Goal: Task Accomplishment & Management: Use online tool/utility

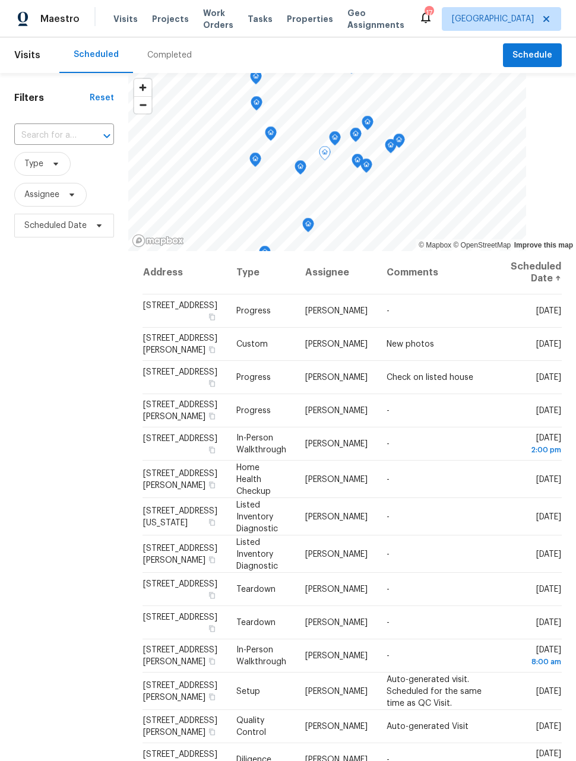
click at [0, 0] on div at bounding box center [0, 0] width 0 height 0
click at [0, 0] on span at bounding box center [0, 0] width 0 height 0
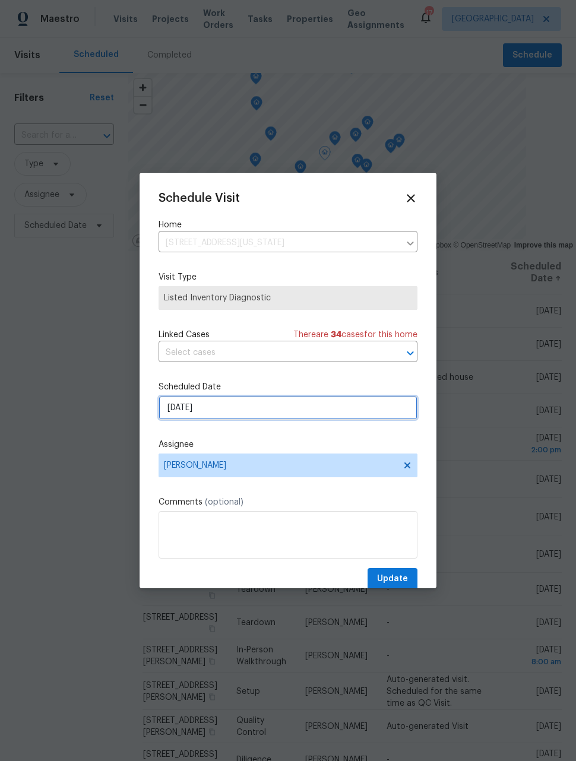
click at [357, 414] on input "[DATE]" at bounding box center [287, 408] width 259 height 24
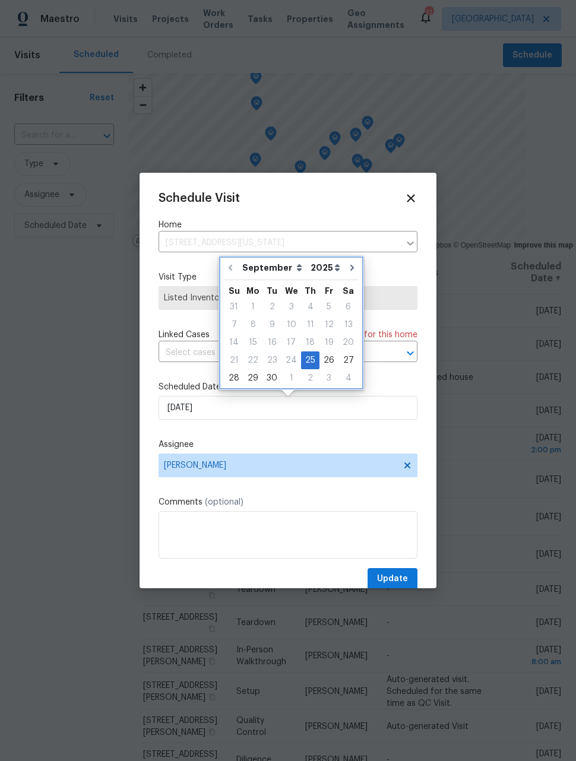
click at [350, 268] on icon "Go to next month" at bounding box center [352, 268] width 4 height 6
type input "[DATE]"
select select "9"
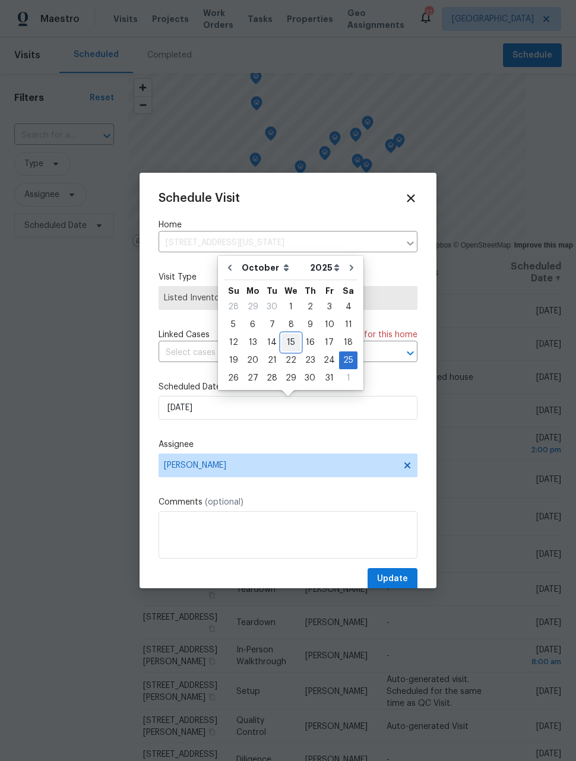
click at [289, 341] on div "15" at bounding box center [290, 342] width 19 height 17
type input "[DATE]"
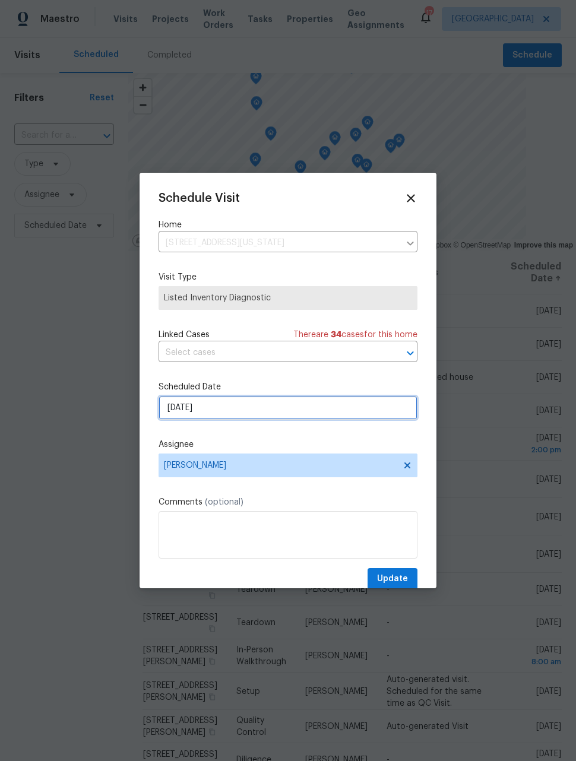
click at [341, 412] on input "[DATE]" at bounding box center [287, 408] width 259 height 24
select select "9"
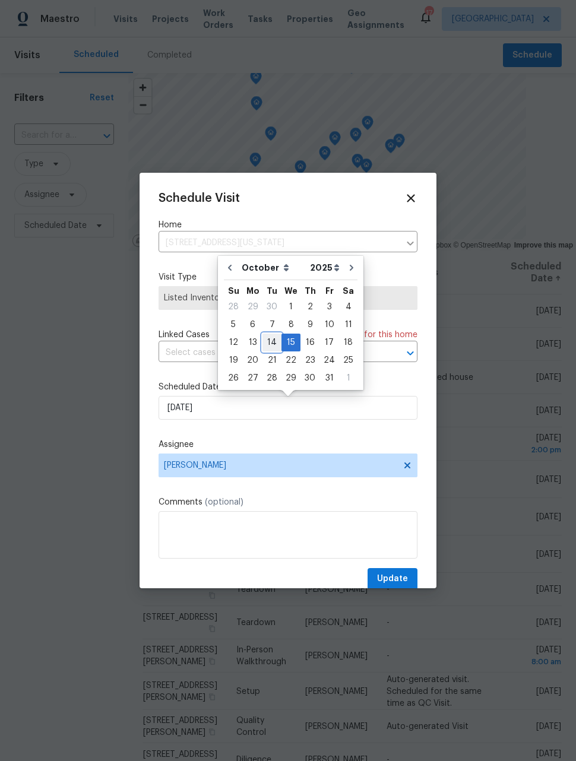
click at [269, 344] on div "14" at bounding box center [271, 342] width 19 height 17
type input "[DATE]"
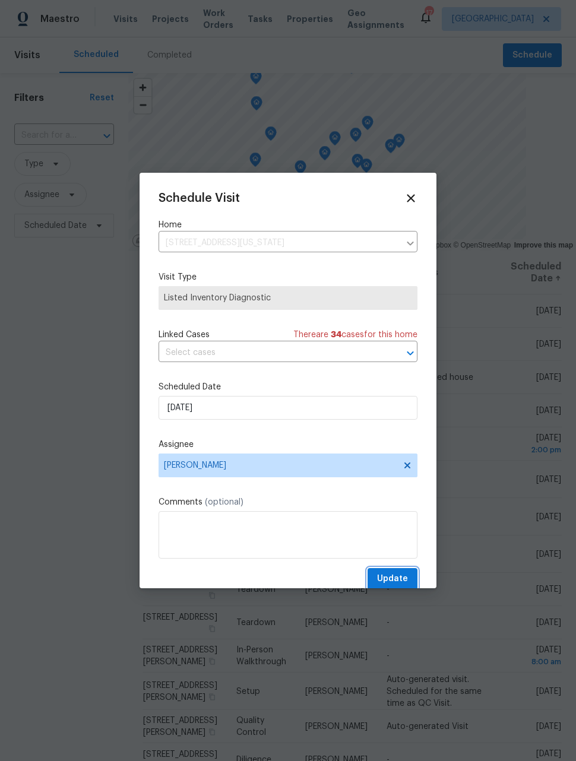
click at [396, 579] on span "Update" at bounding box center [392, 578] width 31 height 15
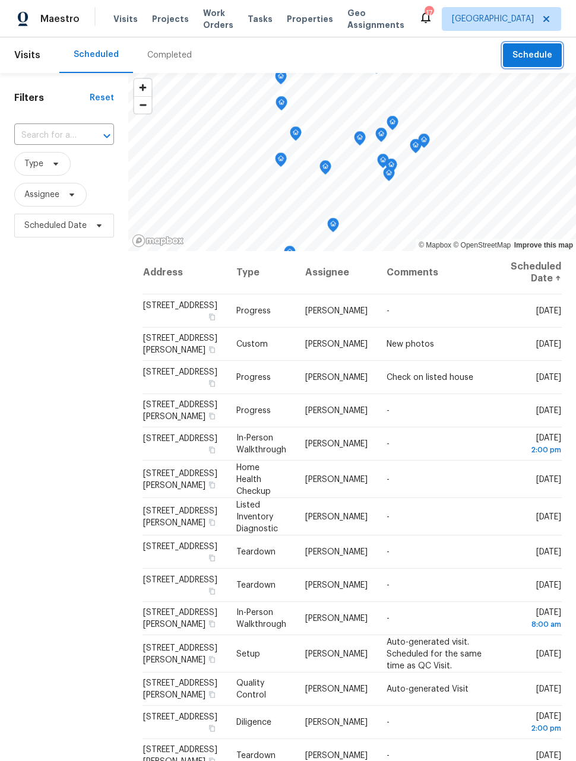
click at [536, 55] on span "Schedule" at bounding box center [532, 55] width 40 height 15
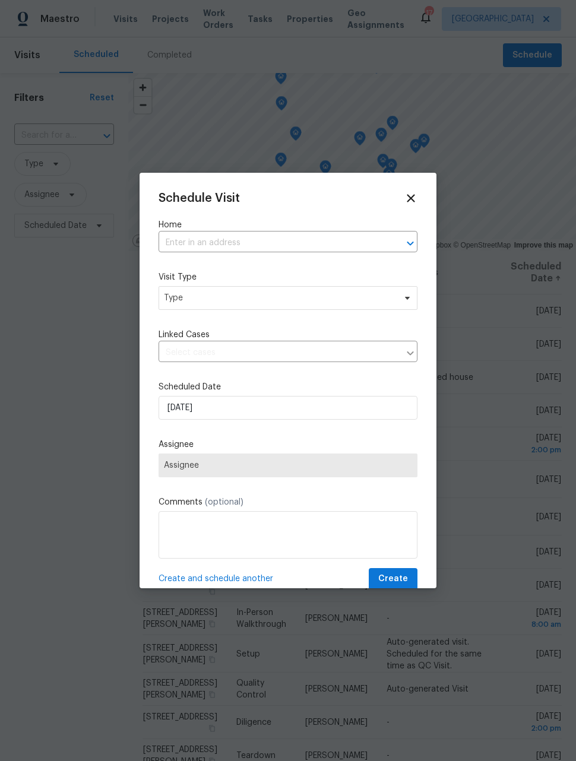
click at [342, 243] on input "text" at bounding box center [271, 243] width 226 height 18
type input "149"
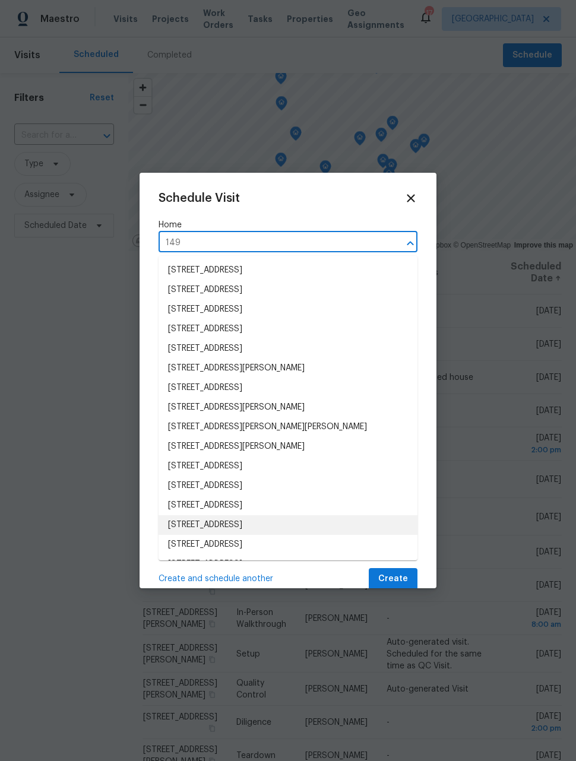
click at [319, 527] on li "[STREET_ADDRESS]" at bounding box center [287, 525] width 259 height 20
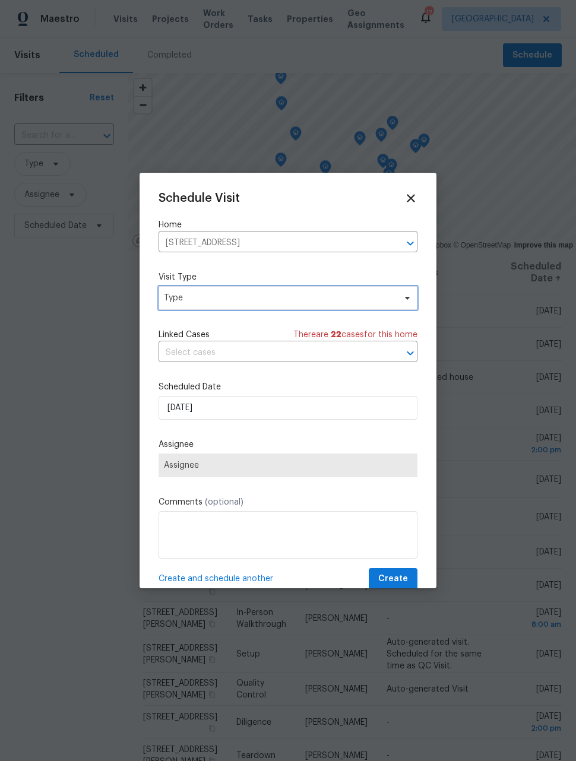
click at [338, 300] on span "Type" at bounding box center [279, 298] width 231 height 12
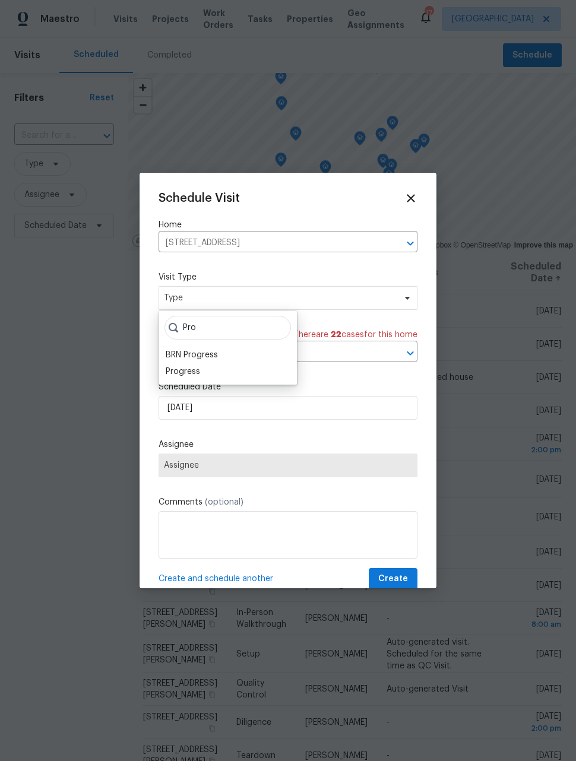
type input "Pro"
click at [193, 370] on div "Progress" at bounding box center [183, 372] width 34 height 12
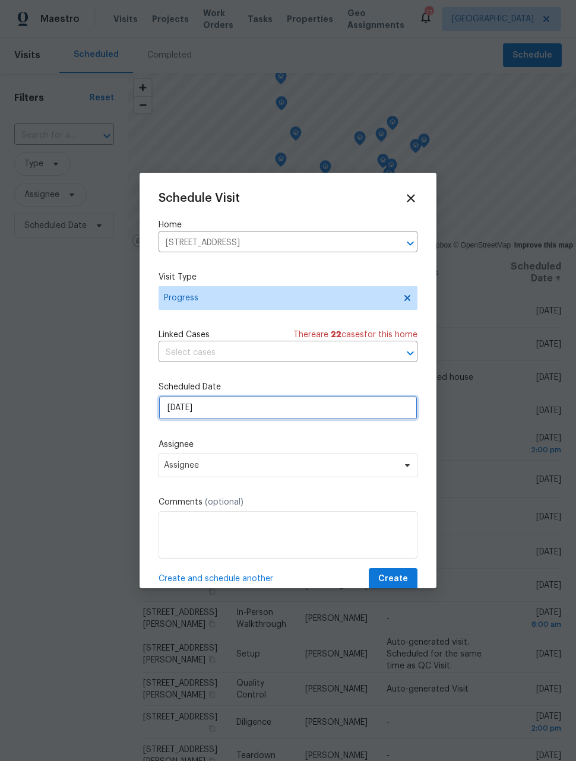
click at [223, 412] on input "[DATE]" at bounding box center [287, 408] width 259 height 24
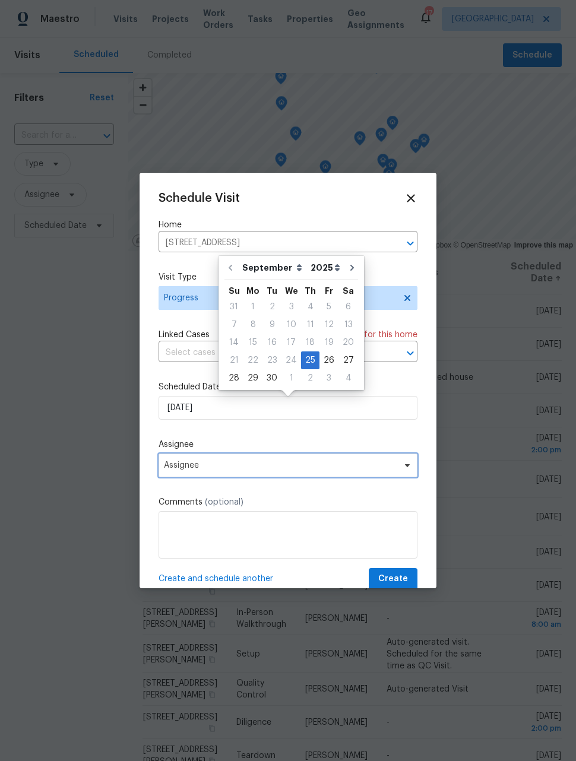
click at [223, 469] on span "Assignee" at bounding box center [280, 465] width 233 height 9
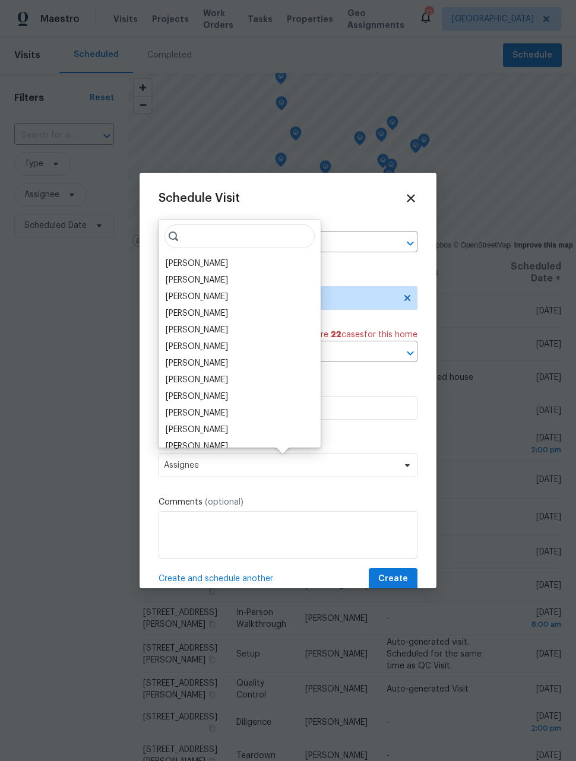
click at [202, 263] on div "[PERSON_NAME]" at bounding box center [197, 264] width 62 height 12
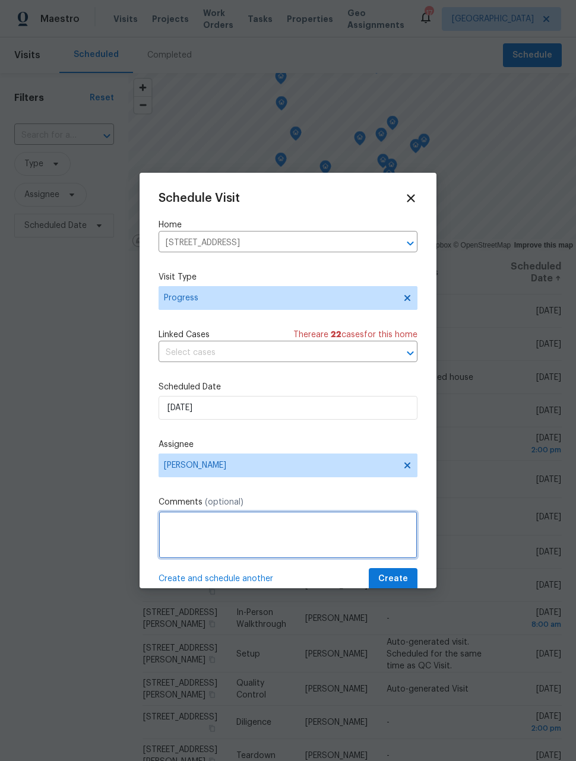
click at [249, 537] on textarea at bounding box center [287, 534] width 259 height 47
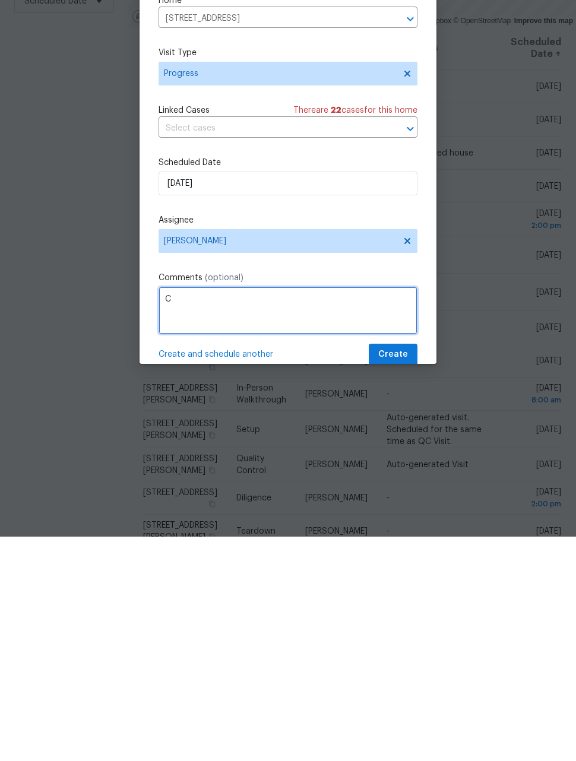
scroll to position [39, 0]
type textarea "Check on listed unit"
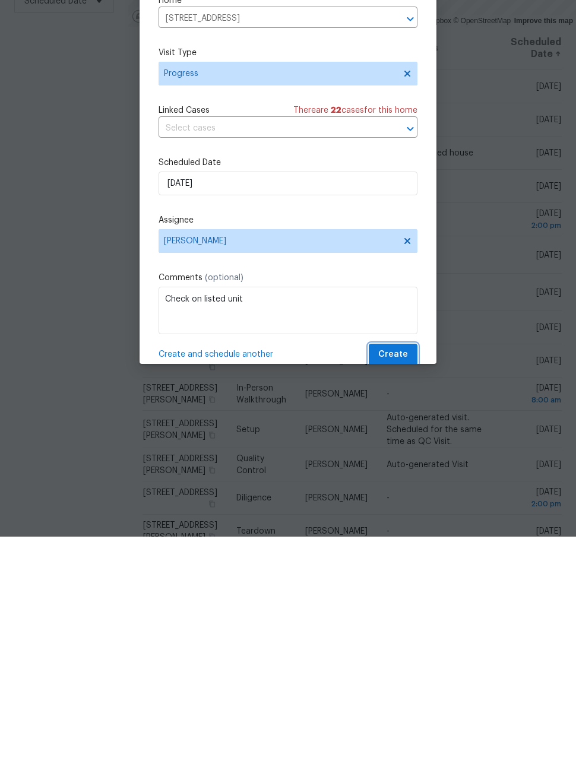
click at [405, 571] on span "Create" at bounding box center [393, 578] width 30 height 15
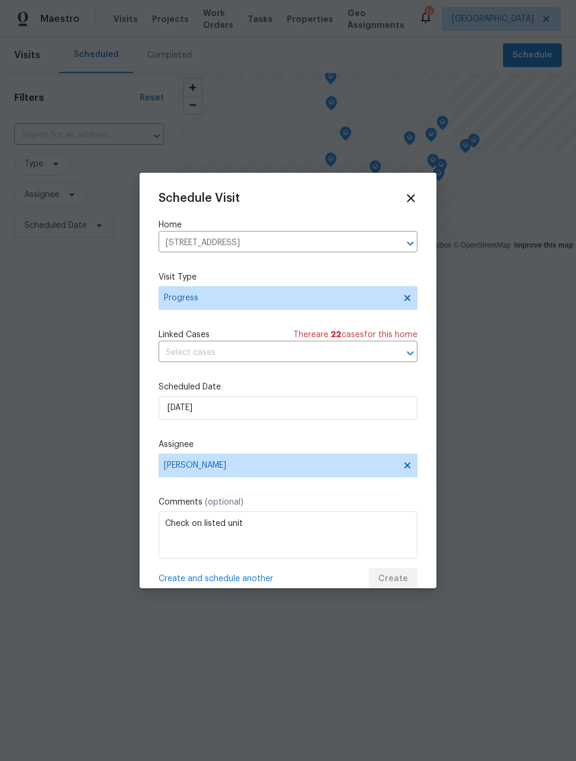
scroll to position [0, 0]
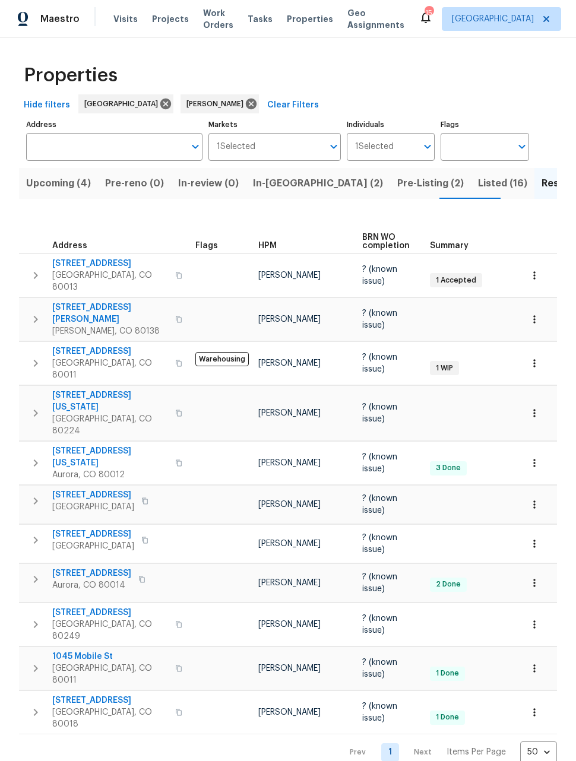
click at [478, 190] on span "Listed (16)" at bounding box center [502, 183] width 49 height 17
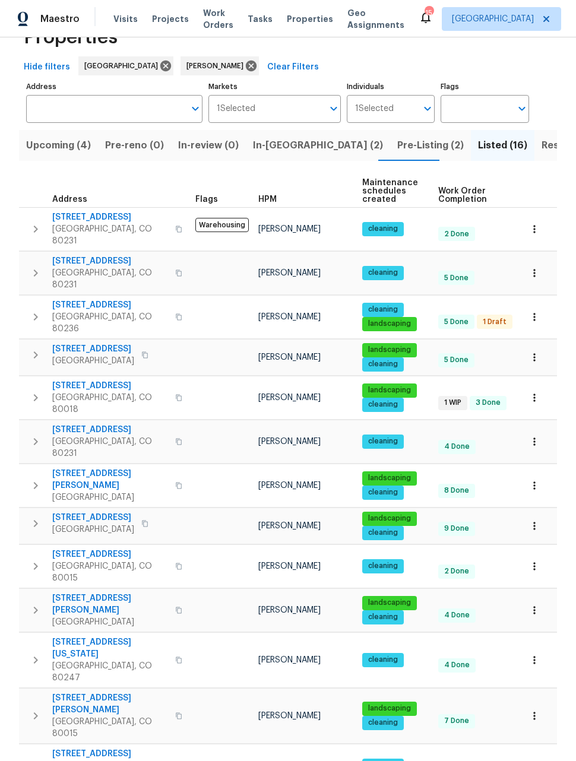
scroll to position [47, 0]
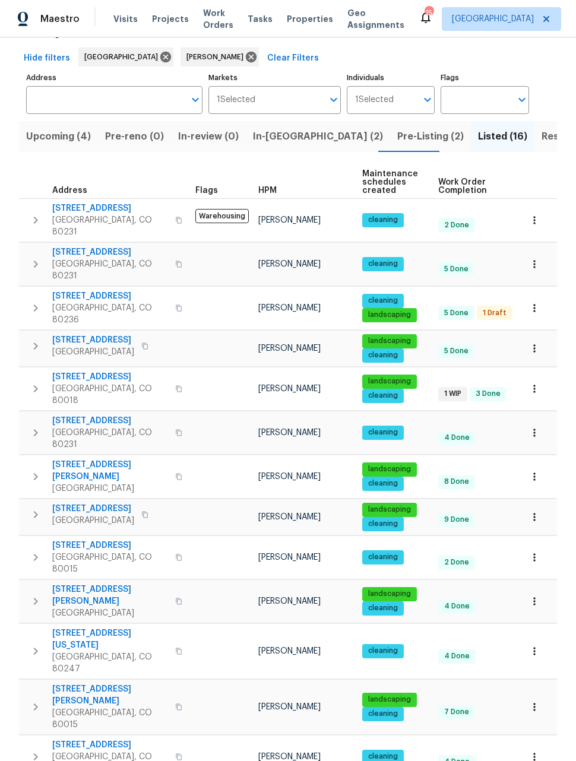
click at [538, 551] on icon "button" at bounding box center [534, 557] width 12 height 12
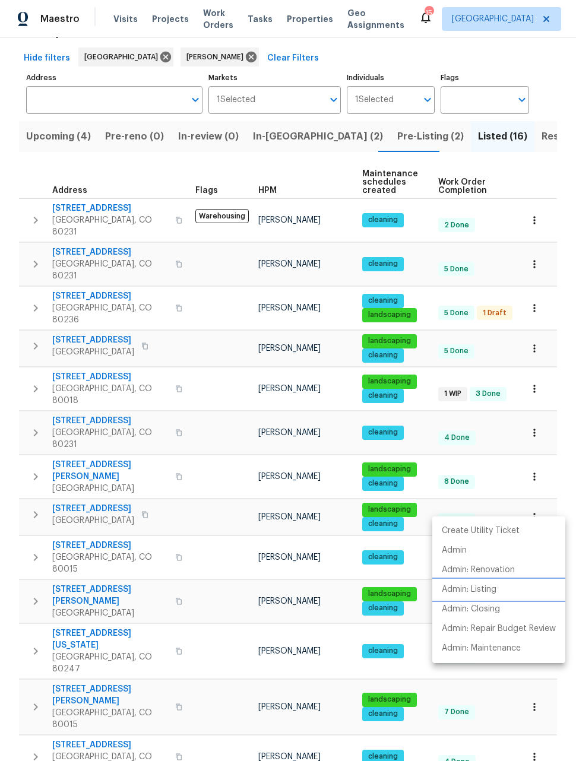
click at [477, 590] on p "Admin: Listing" at bounding box center [469, 589] width 55 height 12
